Goal: Check status: Check status

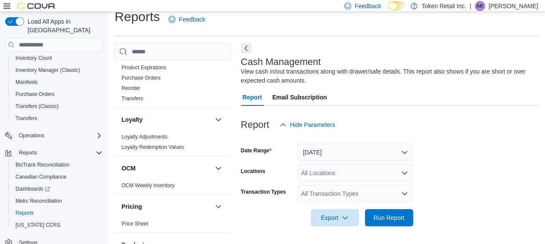
scroll to position [17, 0]
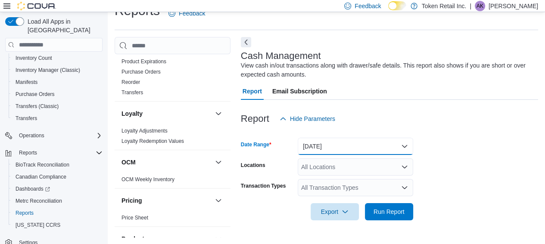
click at [403, 143] on button "Today" at bounding box center [355, 146] width 115 height 17
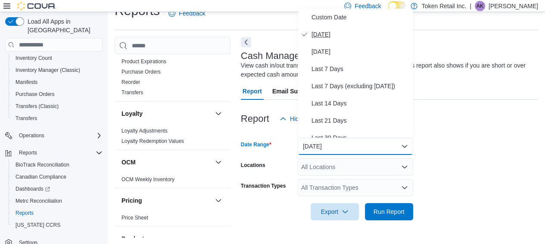
click at [368, 37] on span "Today" at bounding box center [361, 34] width 98 height 10
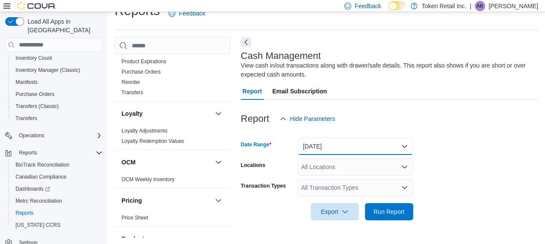
click at [404, 145] on button "Today" at bounding box center [355, 146] width 115 height 17
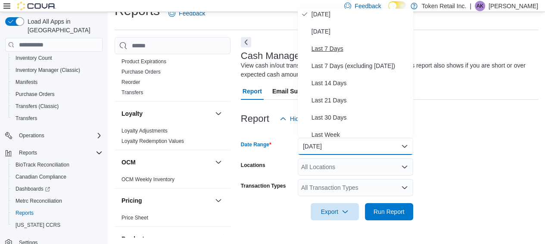
scroll to position [0, 0]
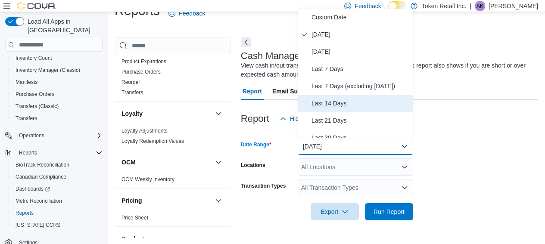
click at [334, 105] on span "Last 14 Days" at bounding box center [361, 103] width 98 height 10
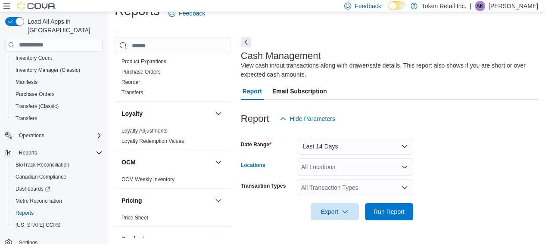
click at [408, 169] on icon "Open list of options" at bounding box center [404, 167] width 7 height 7
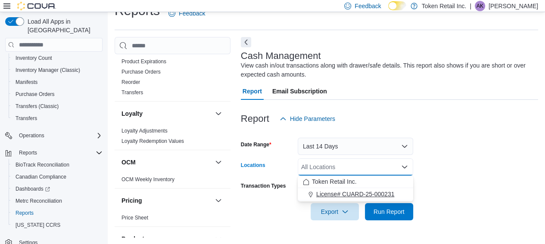
click at [364, 192] on span "License# CUARD-25-000231" at bounding box center [355, 194] width 78 height 9
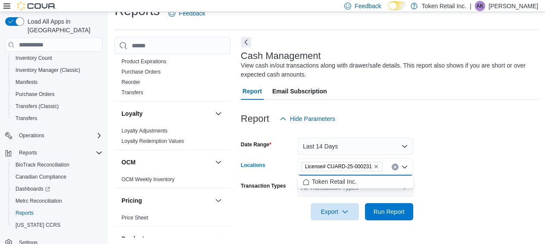
click at [424, 165] on form "Date Range Last 14 Days Locations License# CUARD-25-000231 Combo box. Selected.…" at bounding box center [389, 174] width 297 height 93
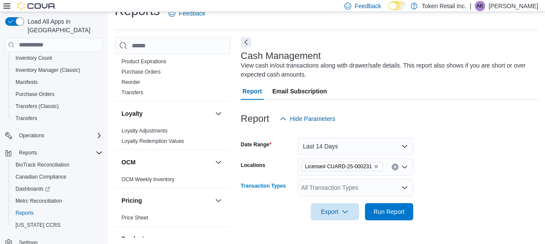
click at [406, 187] on icon "Open list of options" at bounding box center [404, 187] width 7 height 7
